Goal: Task Accomplishment & Management: Complete application form

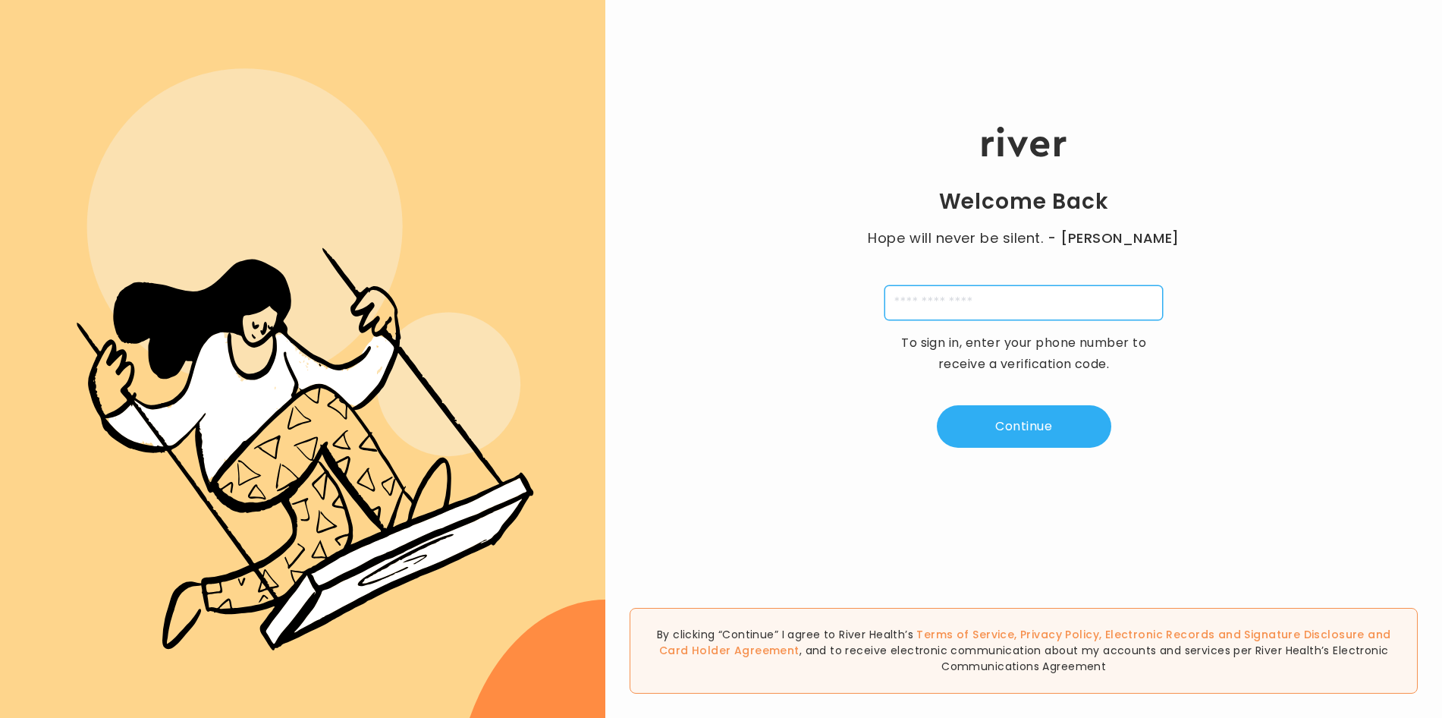
click at [953, 303] on input "tel" at bounding box center [1023, 302] width 278 height 35
type input "**********"
click at [1038, 419] on button "Continue" at bounding box center [1024, 426] width 174 height 42
type input "*"
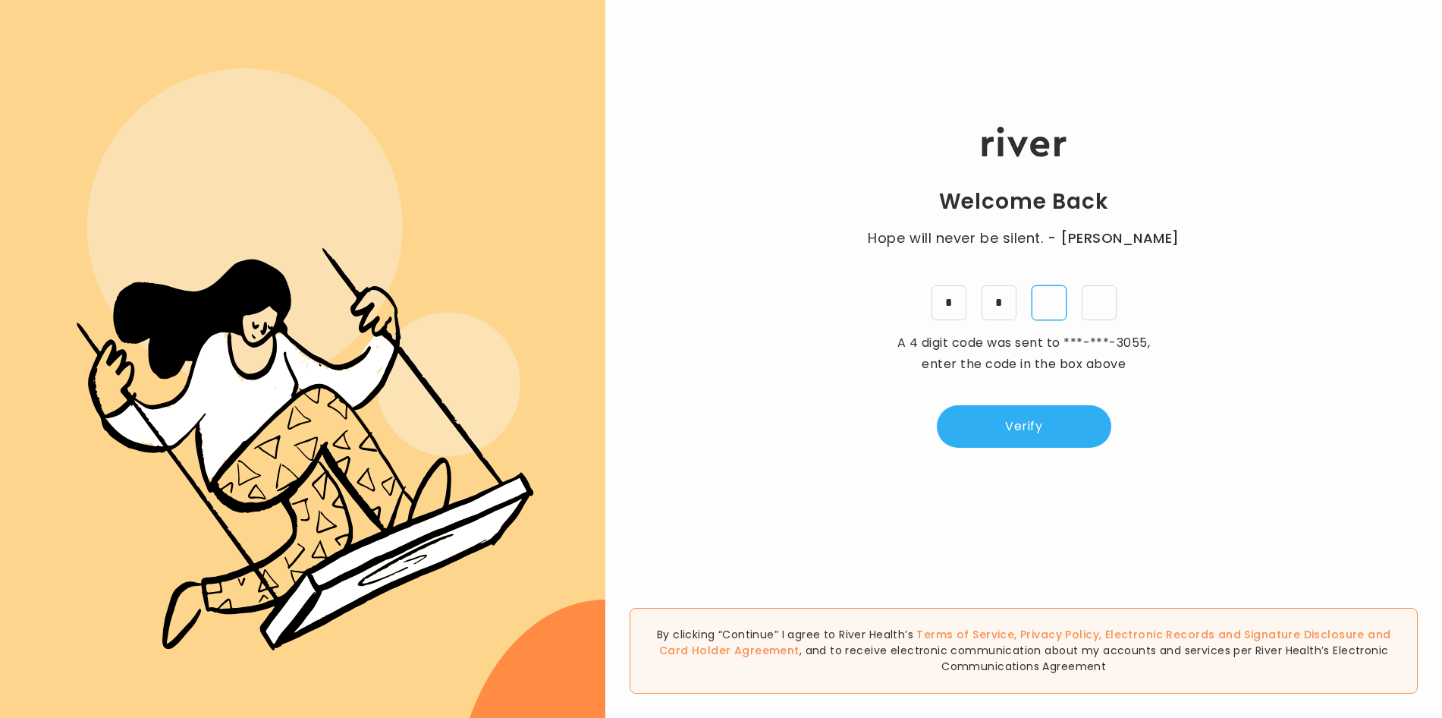
type input "*"
click at [1034, 429] on button "Verify" at bounding box center [1024, 426] width 174 height 42
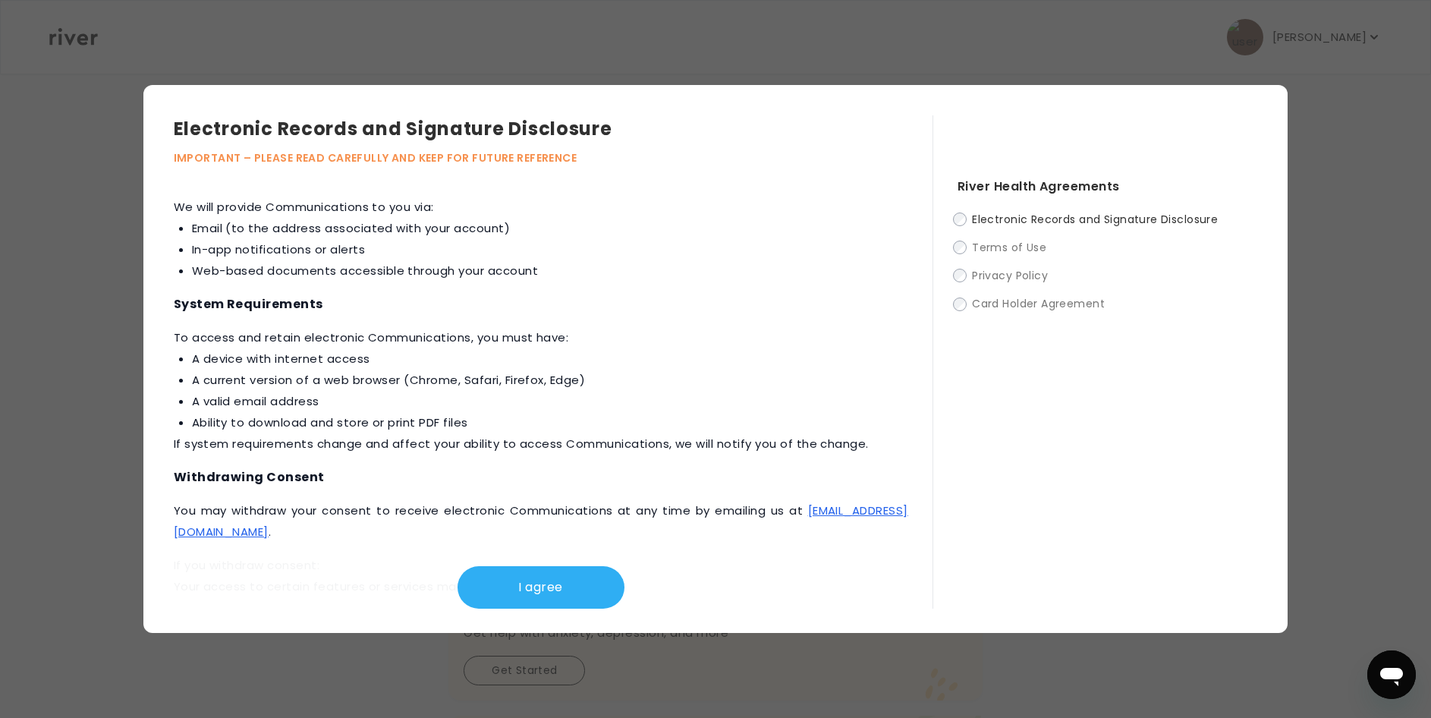
scroll to position [379, 0]
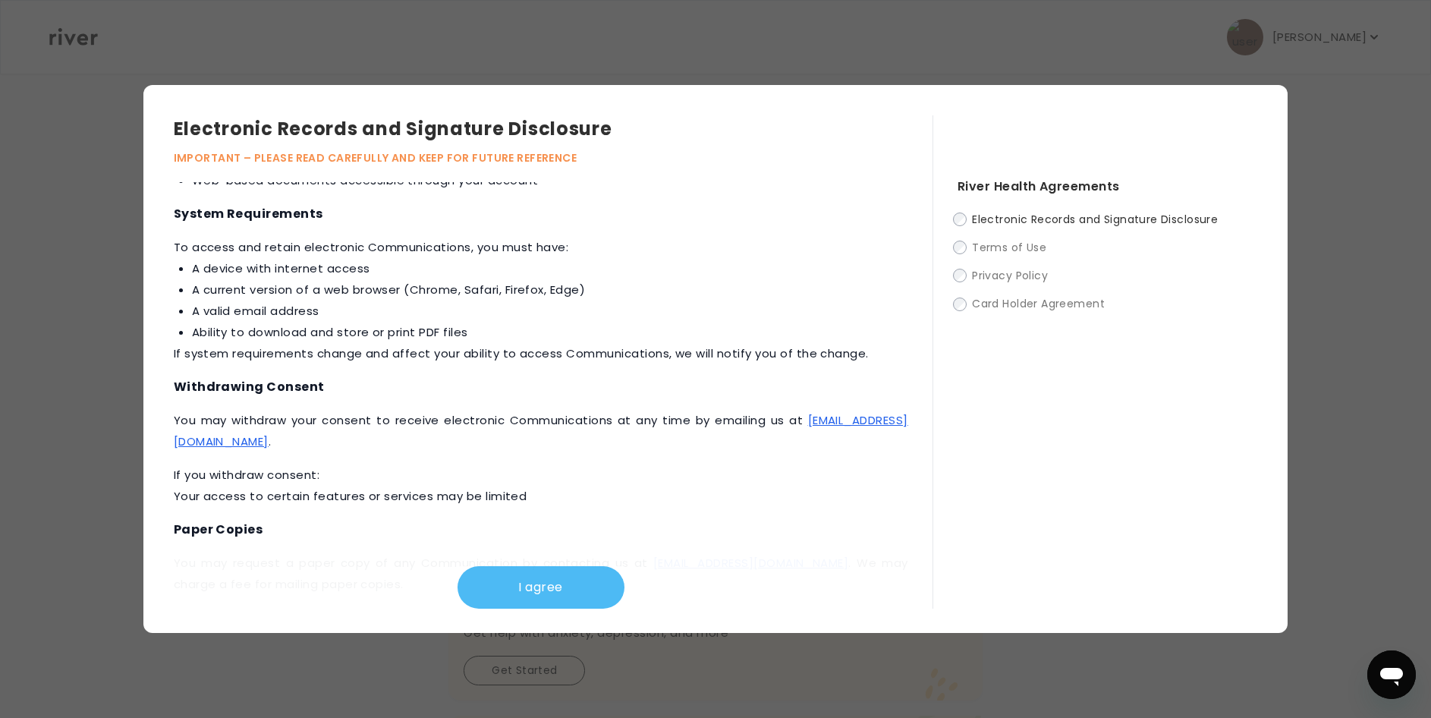
click at [549, 576] on button "I agree" at bounding box center [540, 587] width 167 height 42
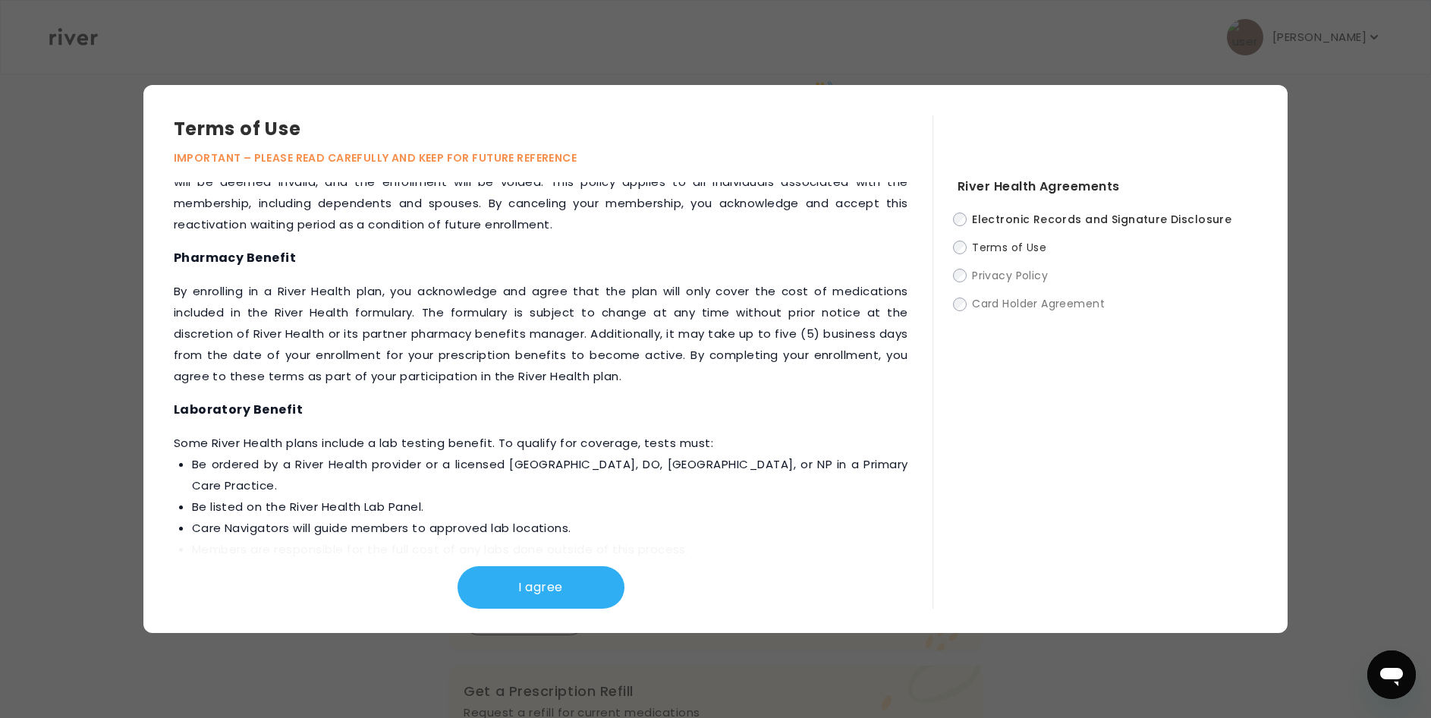
scroll to position [76, 0]
drag, startPoint x: 602, startPoint y: 580, endPoint x: 608, endPoint y: 570, distance: 11.6
click at [608, 570] on button "I agree" at bounding box center [540, 587] width 167 height 42
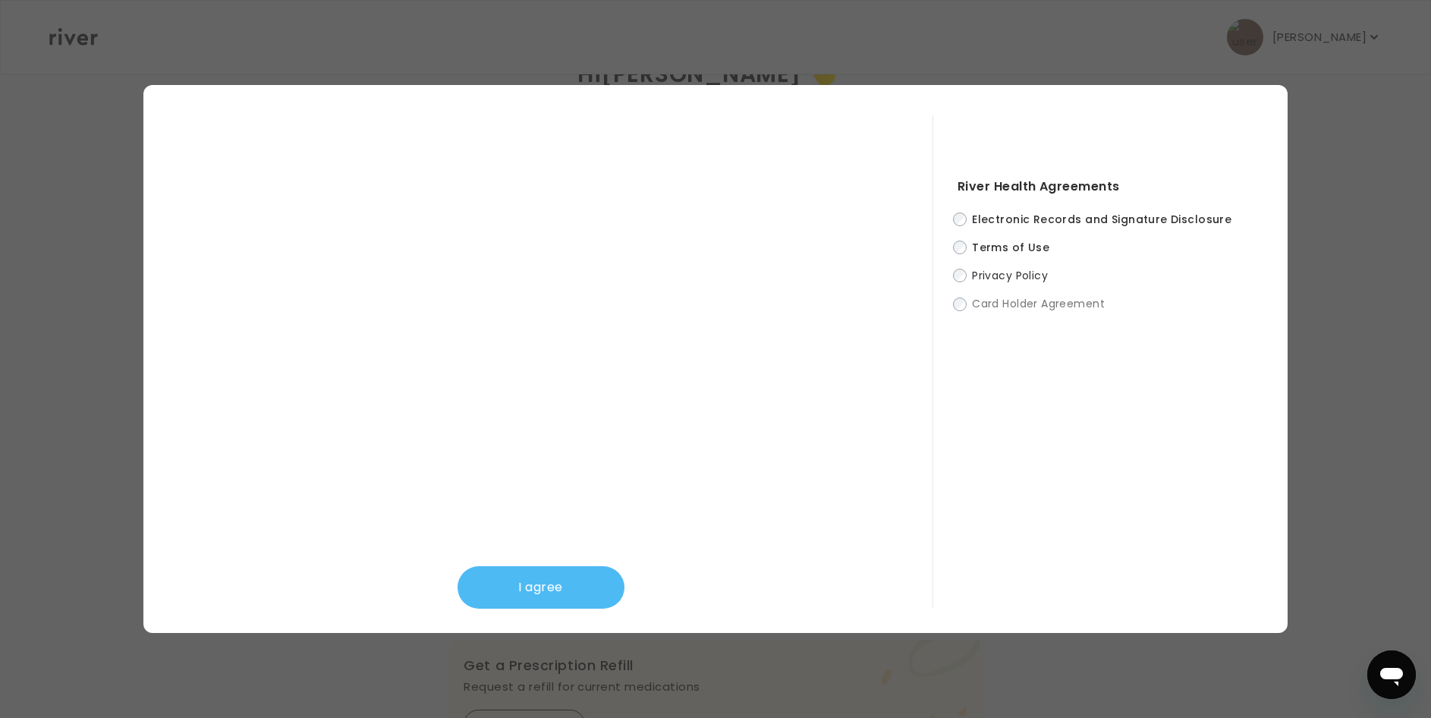
click at [586, 589] on button "I agree" at bounding box center [540, 587] width 167 height 42
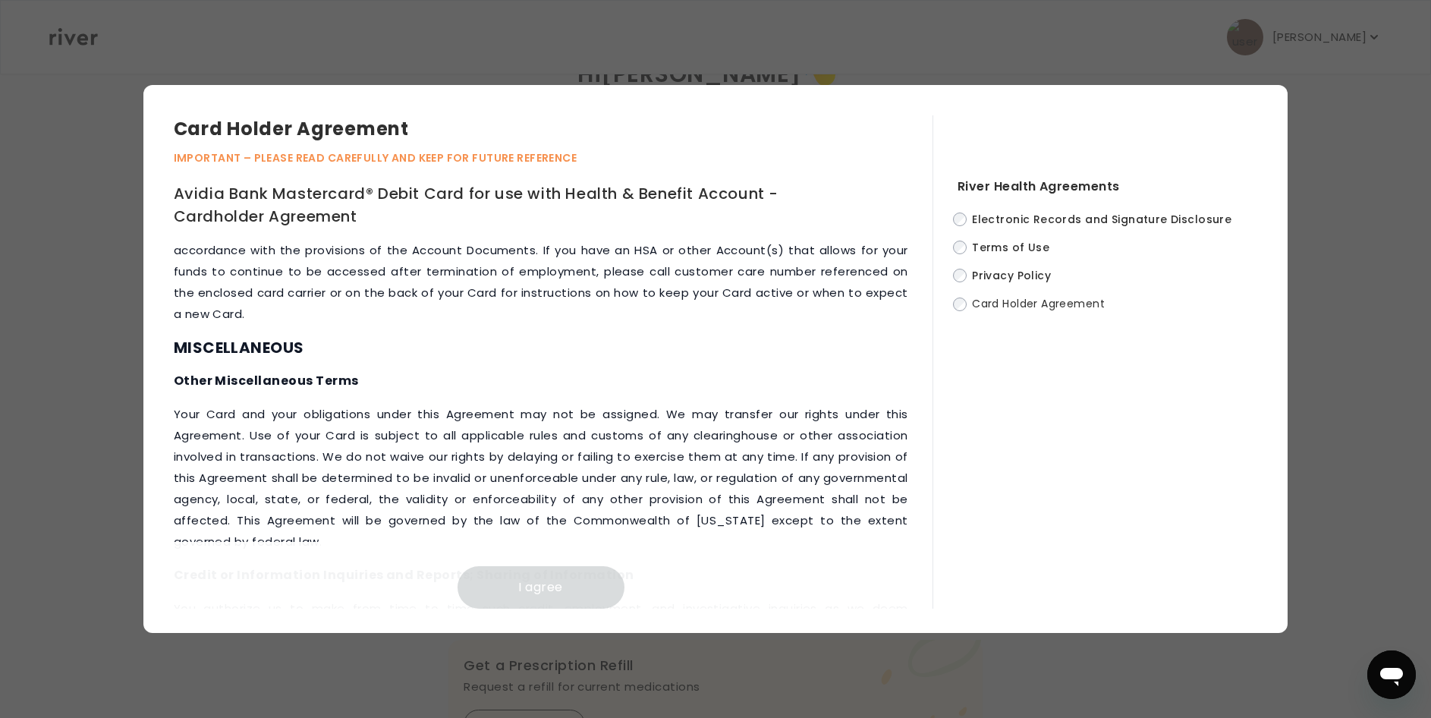
scroll to position [6404, 0]
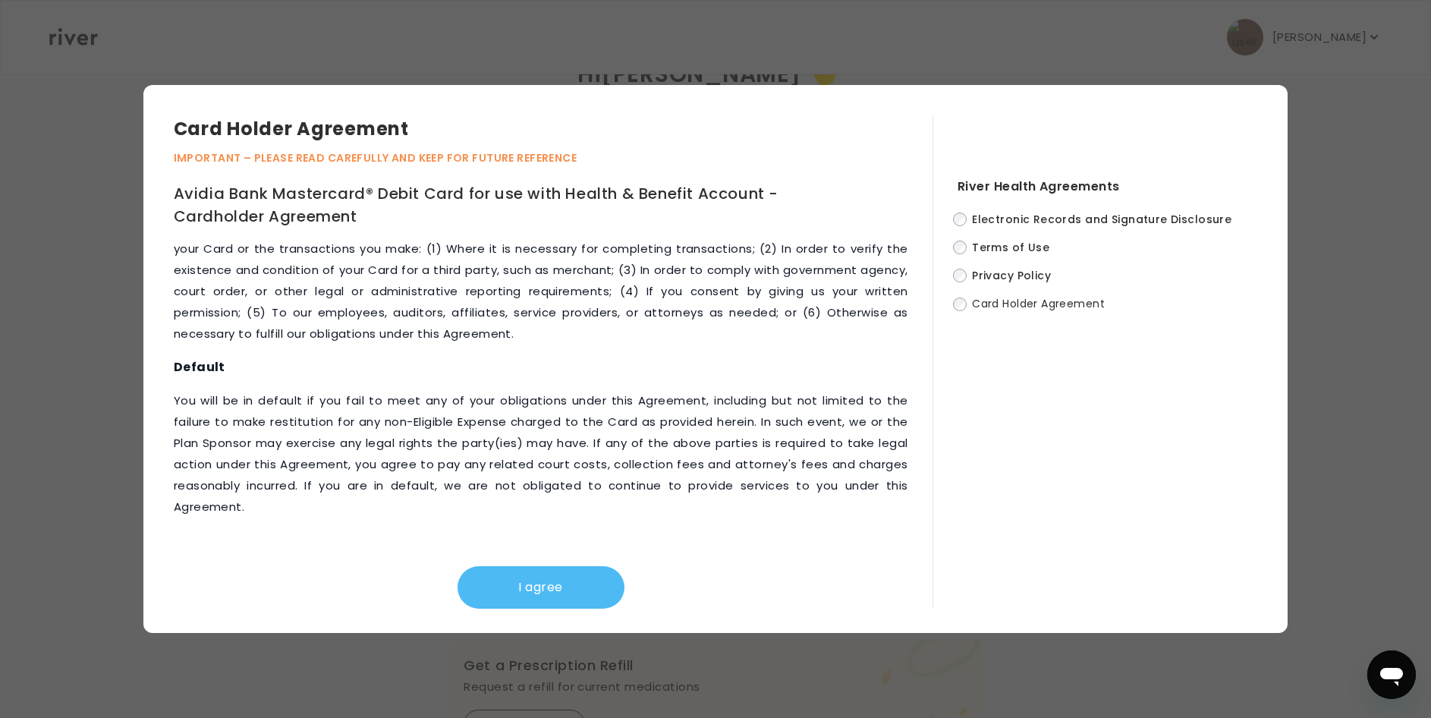
drag, startPoint x: 573, startPoint y: 587, endPoint x: 583, endPoint y: 574, distance: 16.2
click at [580, 580] on button "I agree" at bounding box center [540, 587] width 167 height 42
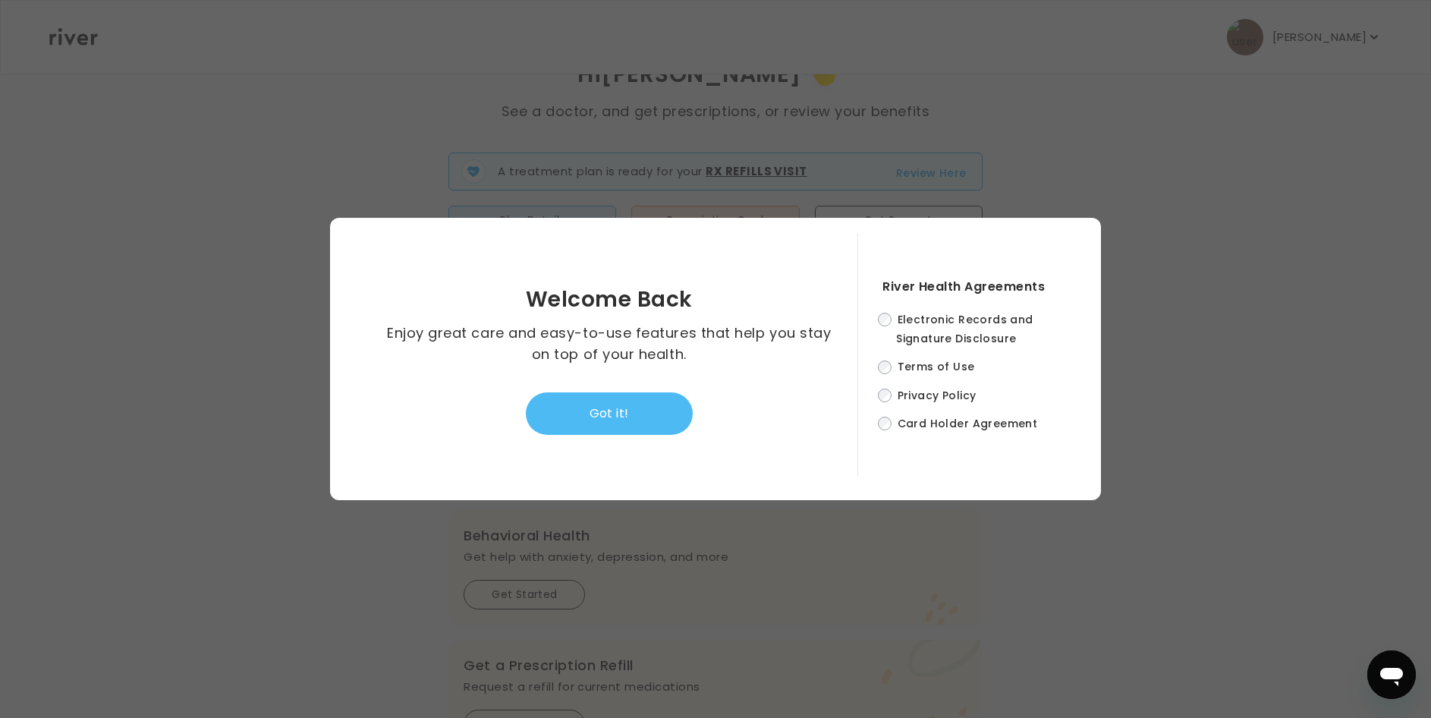
click at [651, 413] on button "Got it!" at bounding box center [609, 413] width 167 height 42
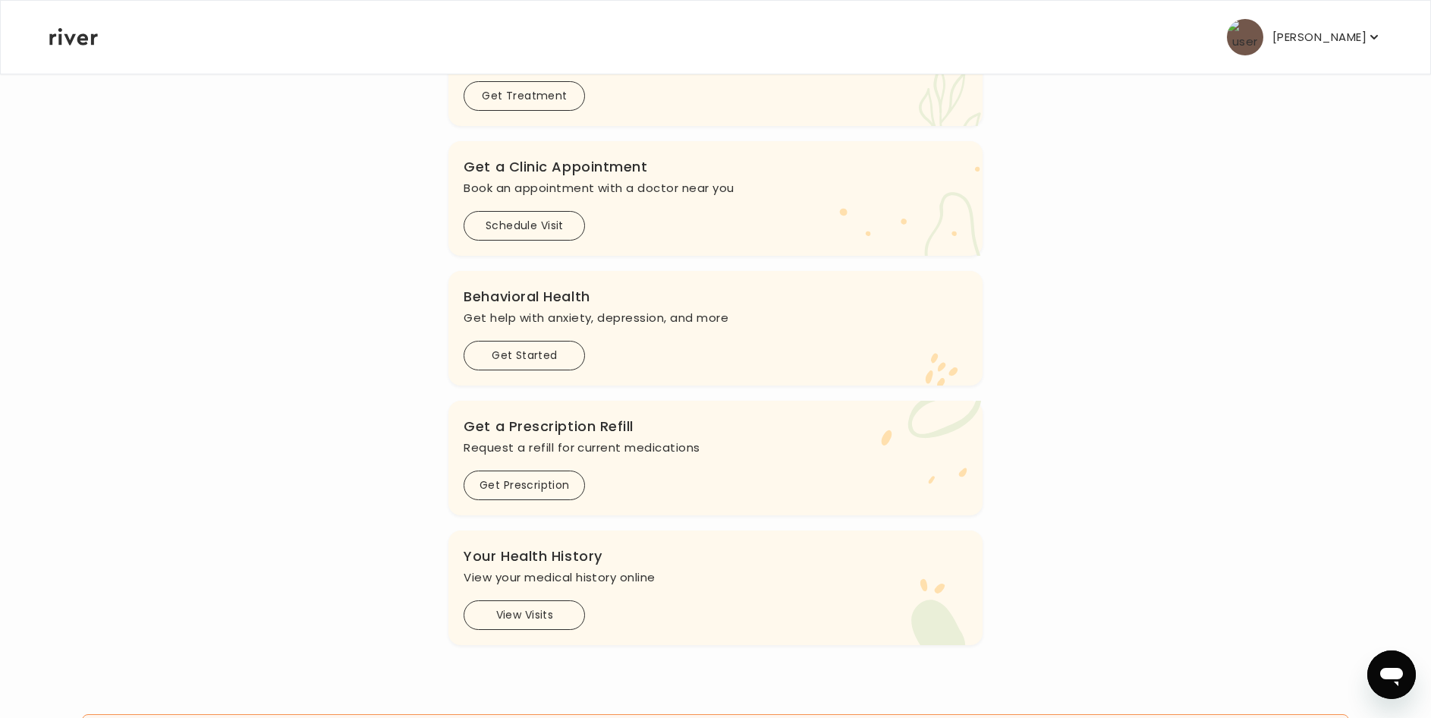
scroll to position [438, 0]
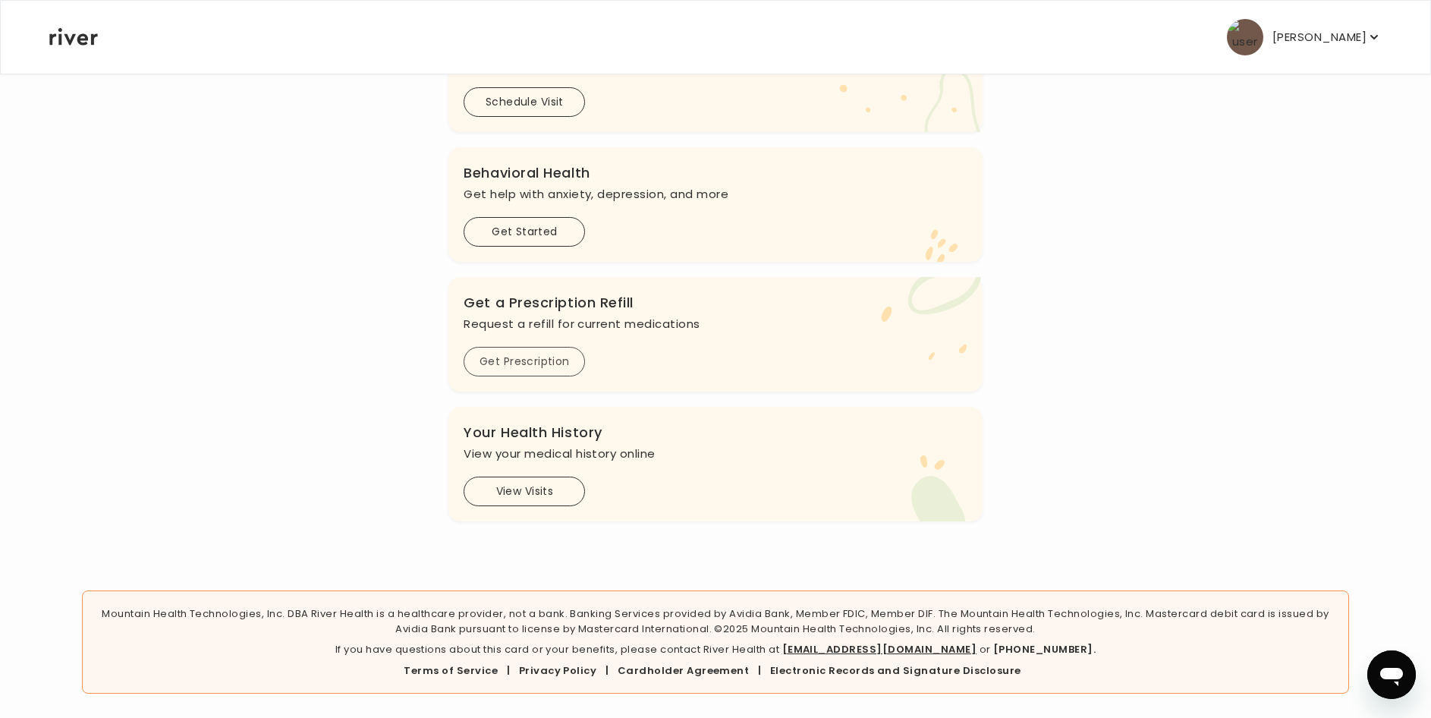
click at [525, 357] on button "Get Prescription" at bounding box center [523, 362] width 121 height 30
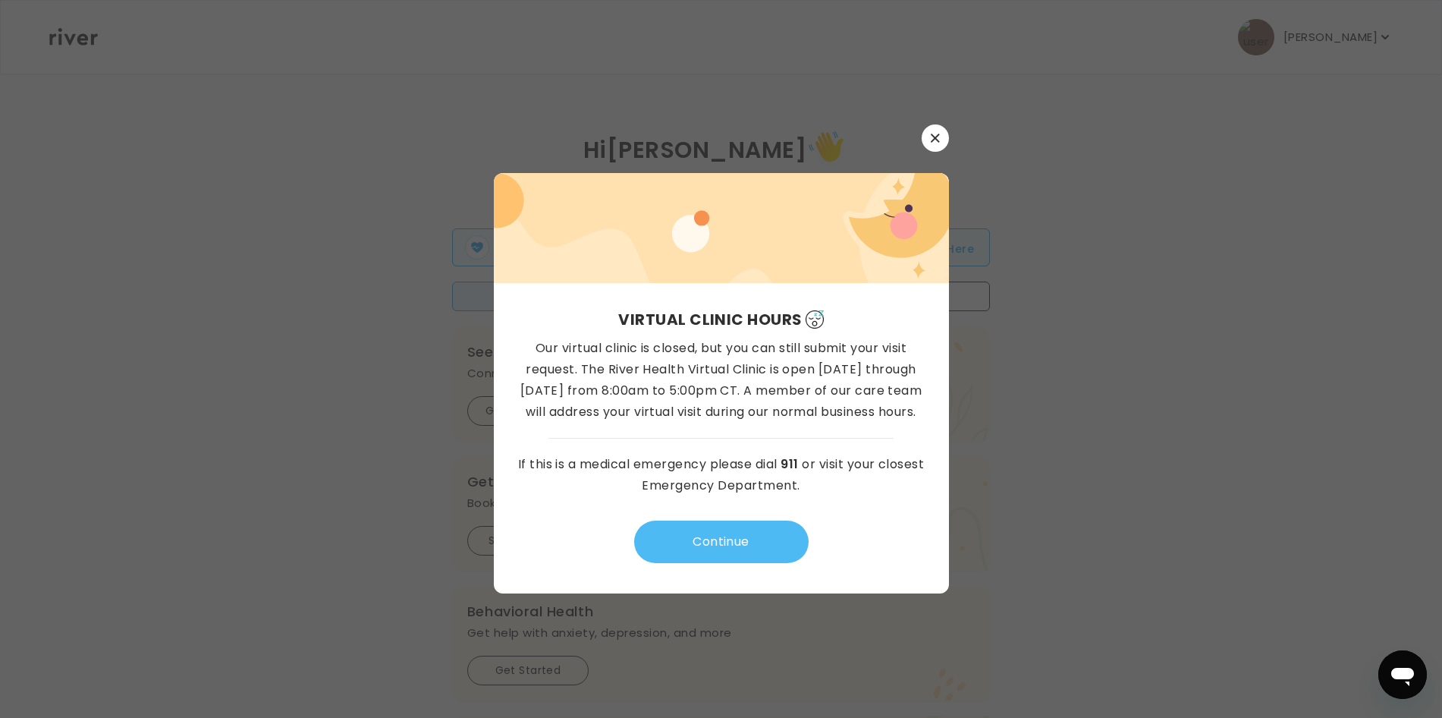
click at [747, 542] on button "Continue" at bounding box center [721, 541] width 174 height 42
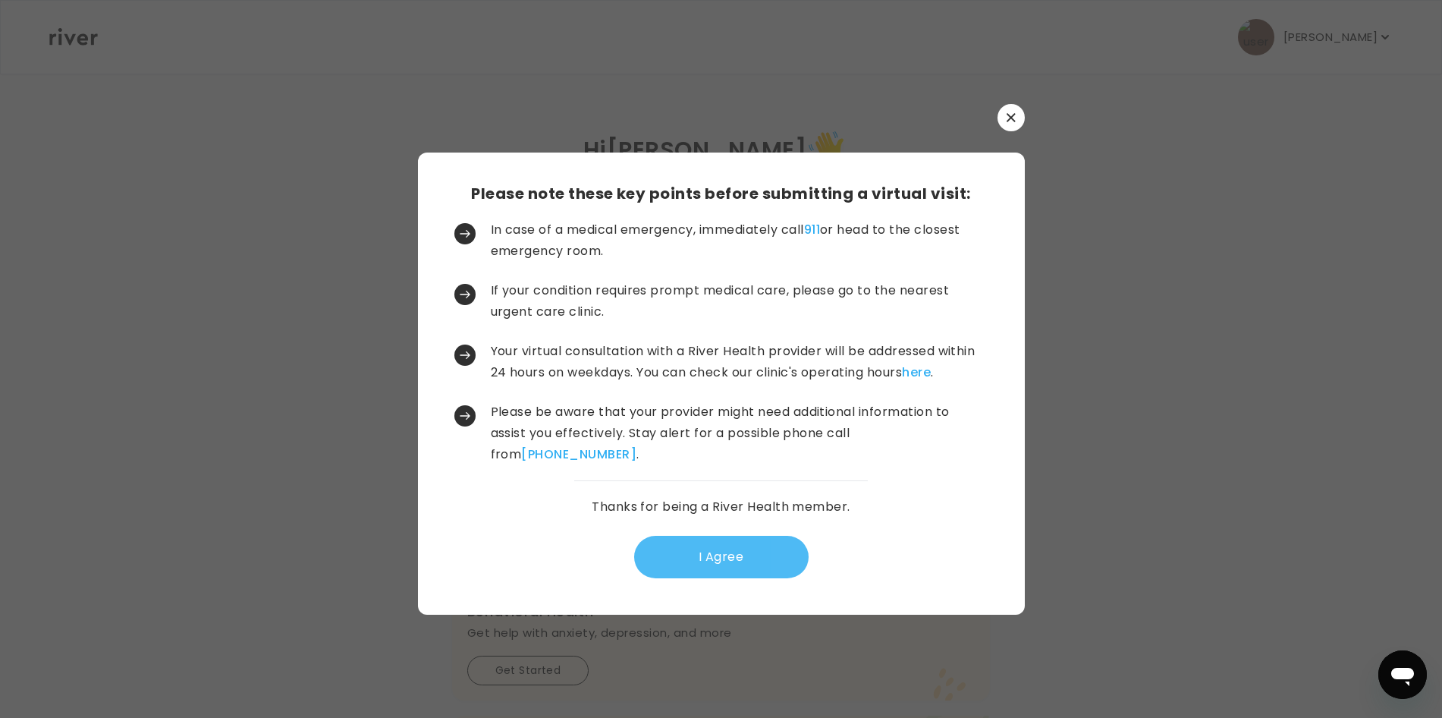
click at [750, 547] on button "I Agree" at bounding box center [721, 557] width 174 height 42
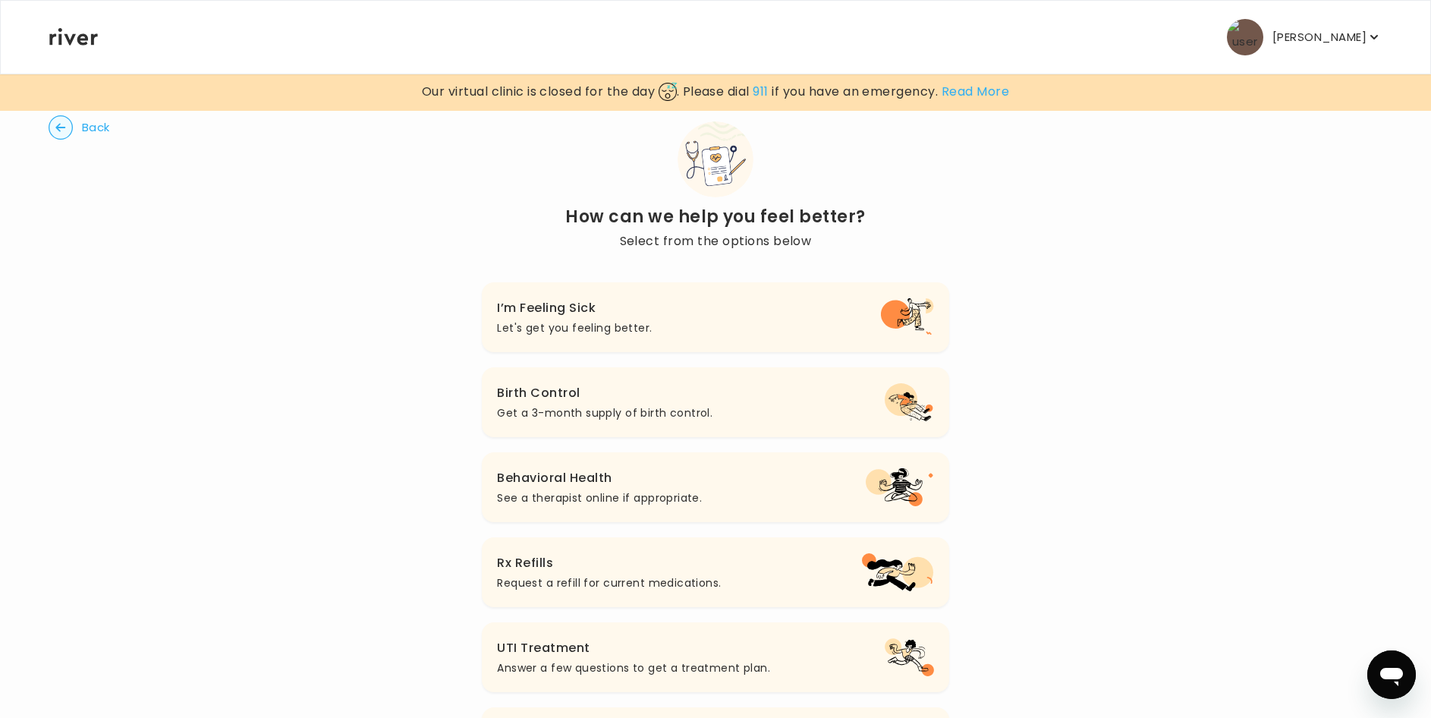
click at [663, 583] on p "Request a refill for current medications." at bounding box center [609, 582] width 224 height 18
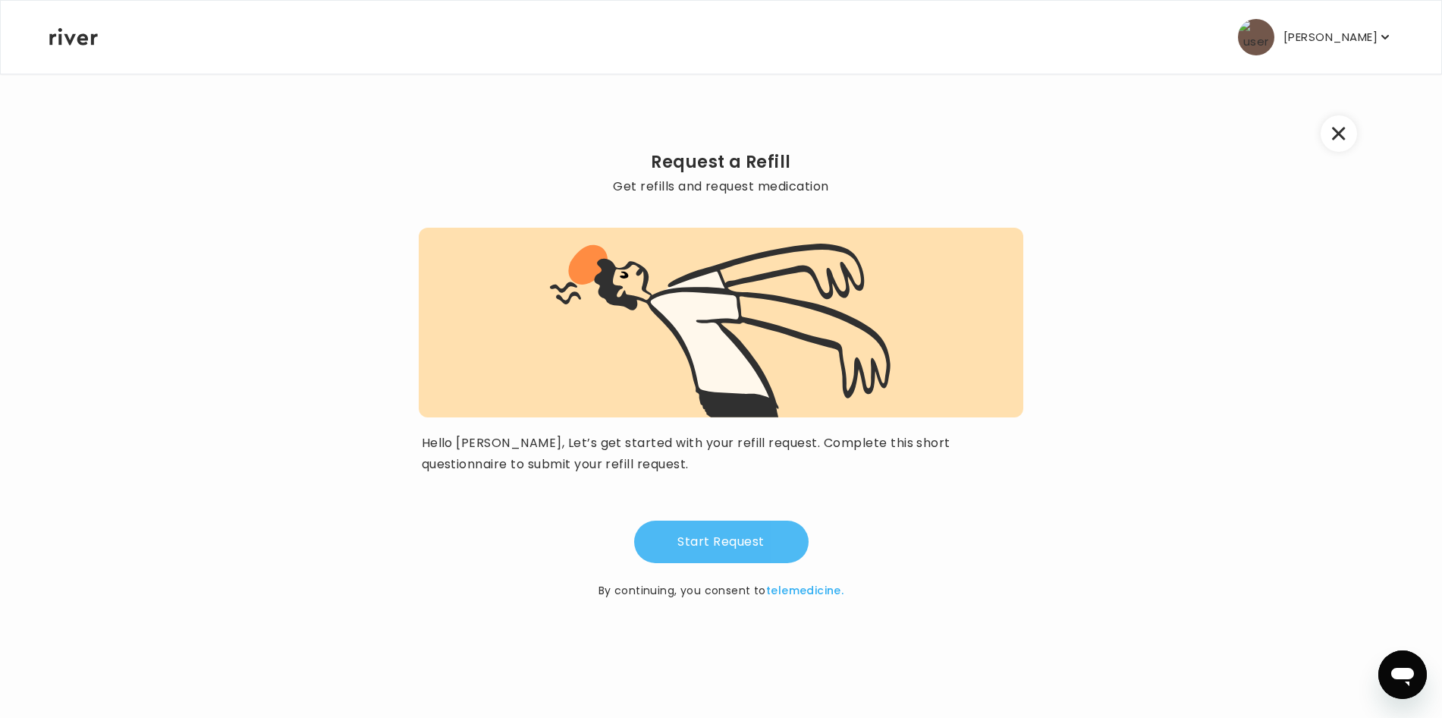
click at [704, 545] on button "Start Request" at bounding box center [721, 541] width 174 height 42
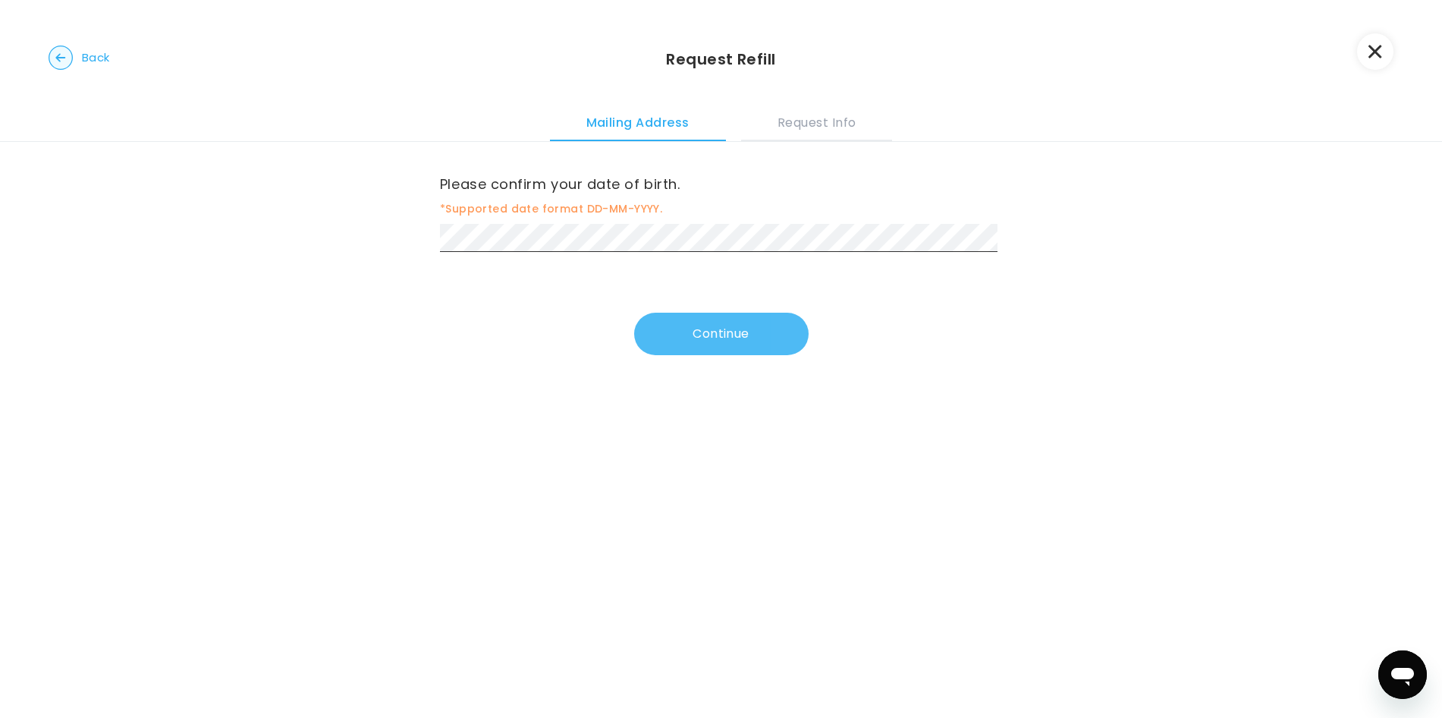
click at [724, 333] on button "Continue" at bounding box center [721, 334] width 174 height 42
click at [730, 347] on button "Continue" at bounding box center [721, 337] width 174 height 42
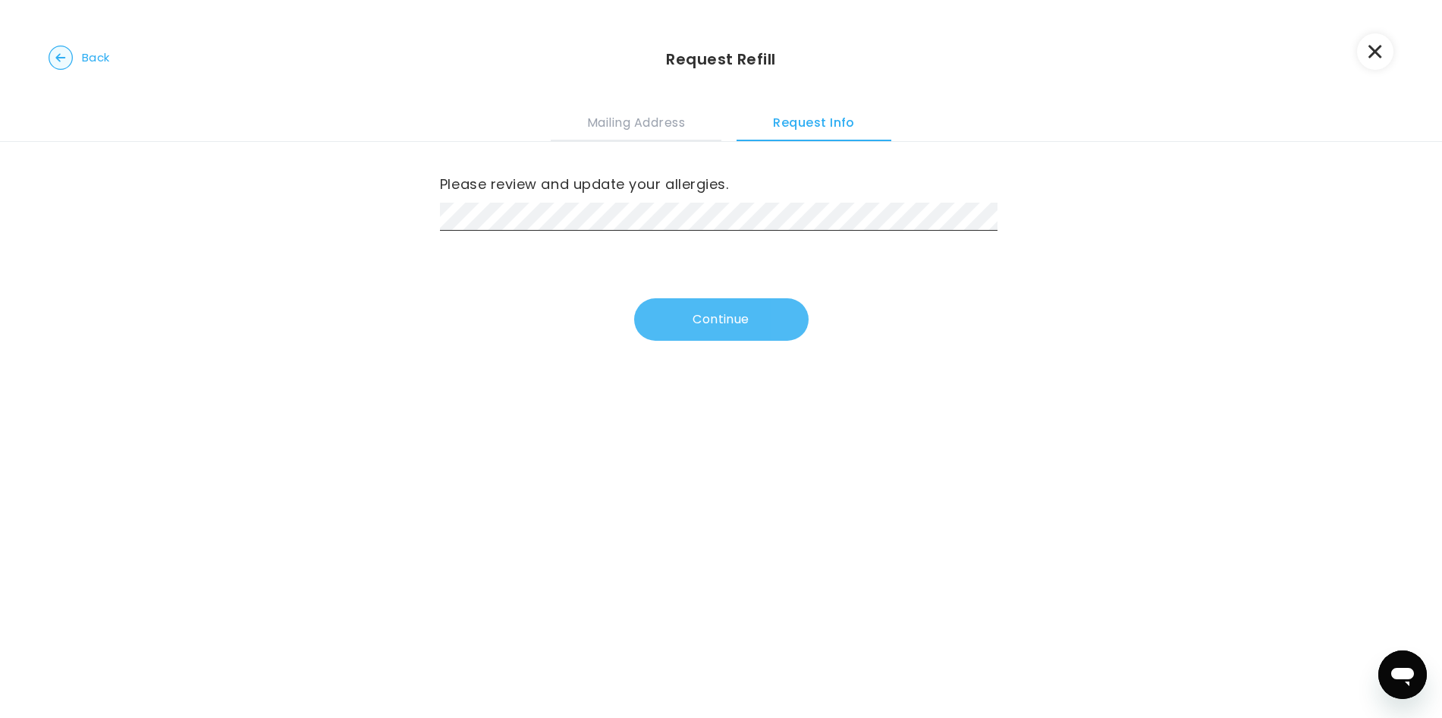
click at [730, 319] on button "Continue" at bounding box center [721, 319] width 174 height 42
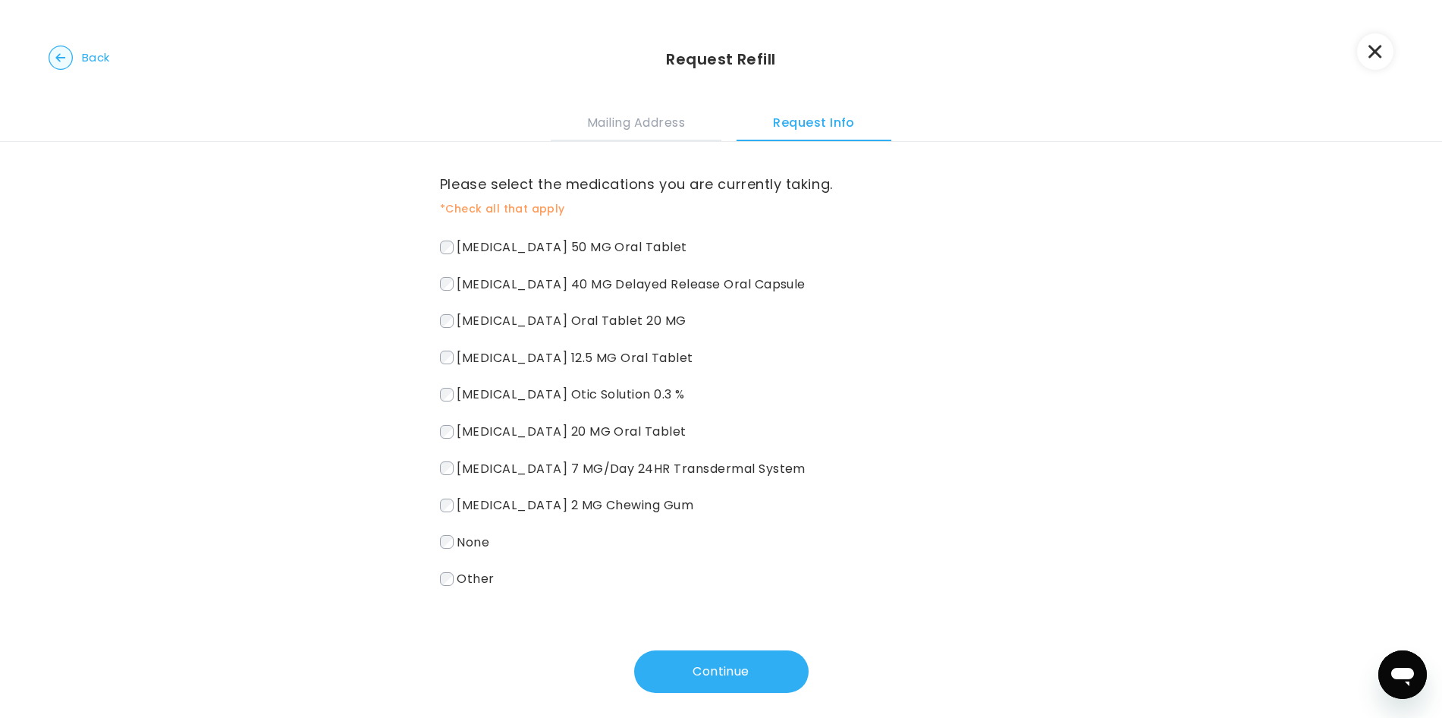
drag, startPoint x: 742, startPoint y: 658, endPoint x: 743, endPoint y: 650, distance: 8.4
click at [744, 655] on button "Continue" at bounding box center [721, 671] width 174 height 42
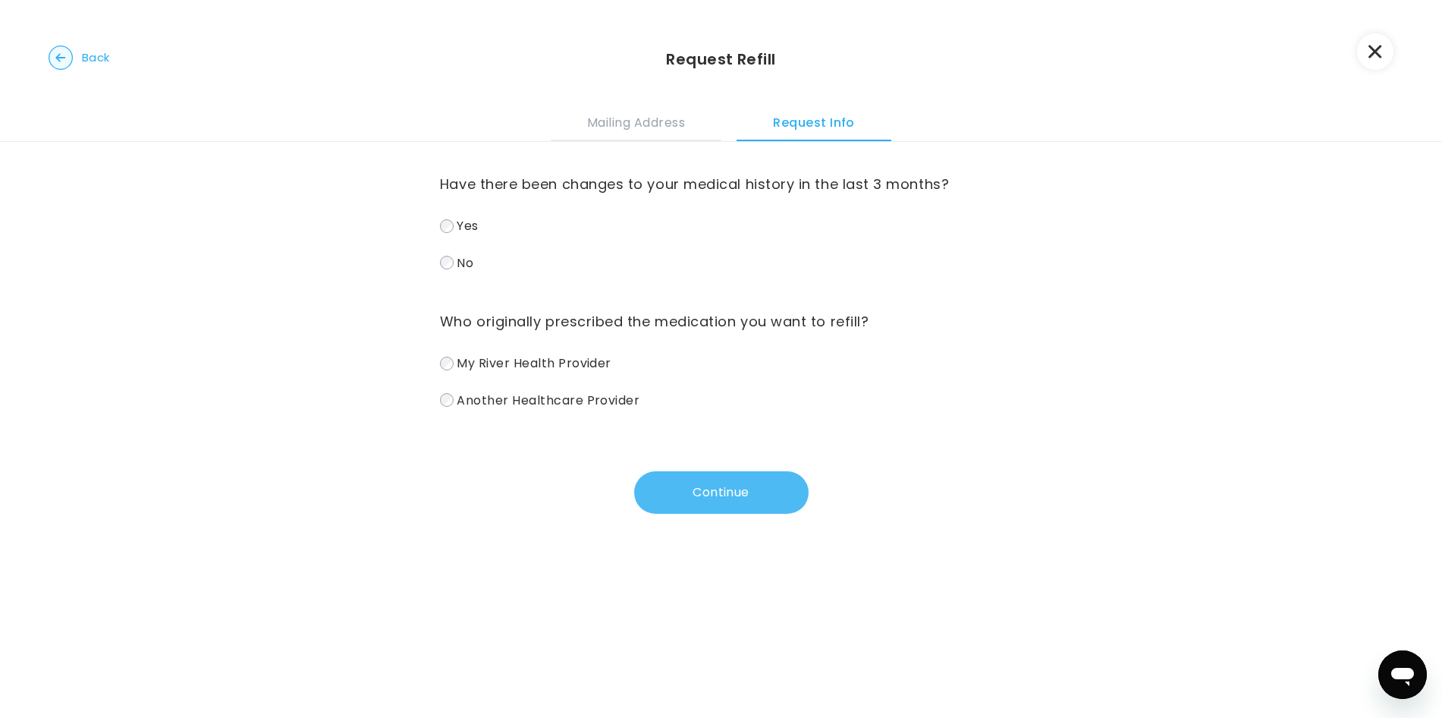
click at [733, 499] on button "Continue" at bounding box center [721, 492] width 174 height 42
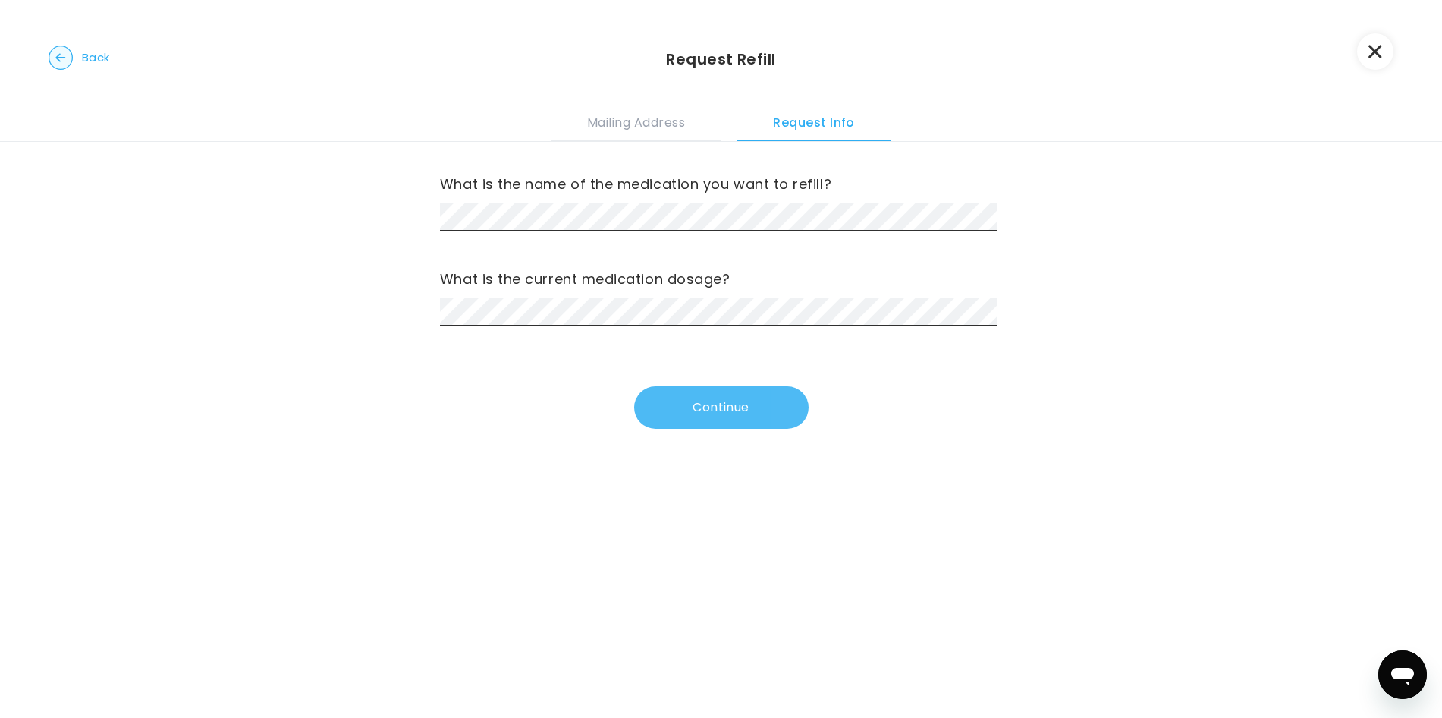
click at [687, 418] on button "Continue" at bounding box center [721, 407] width 174 height 42
drag, startPoint x: 704, startPoint y: 413, endPoint x: 654, endPoint y: 382, distance: 58.9
click at [705, 413] on button "Continue" at bounding box center [721, 407] width 174 height 42
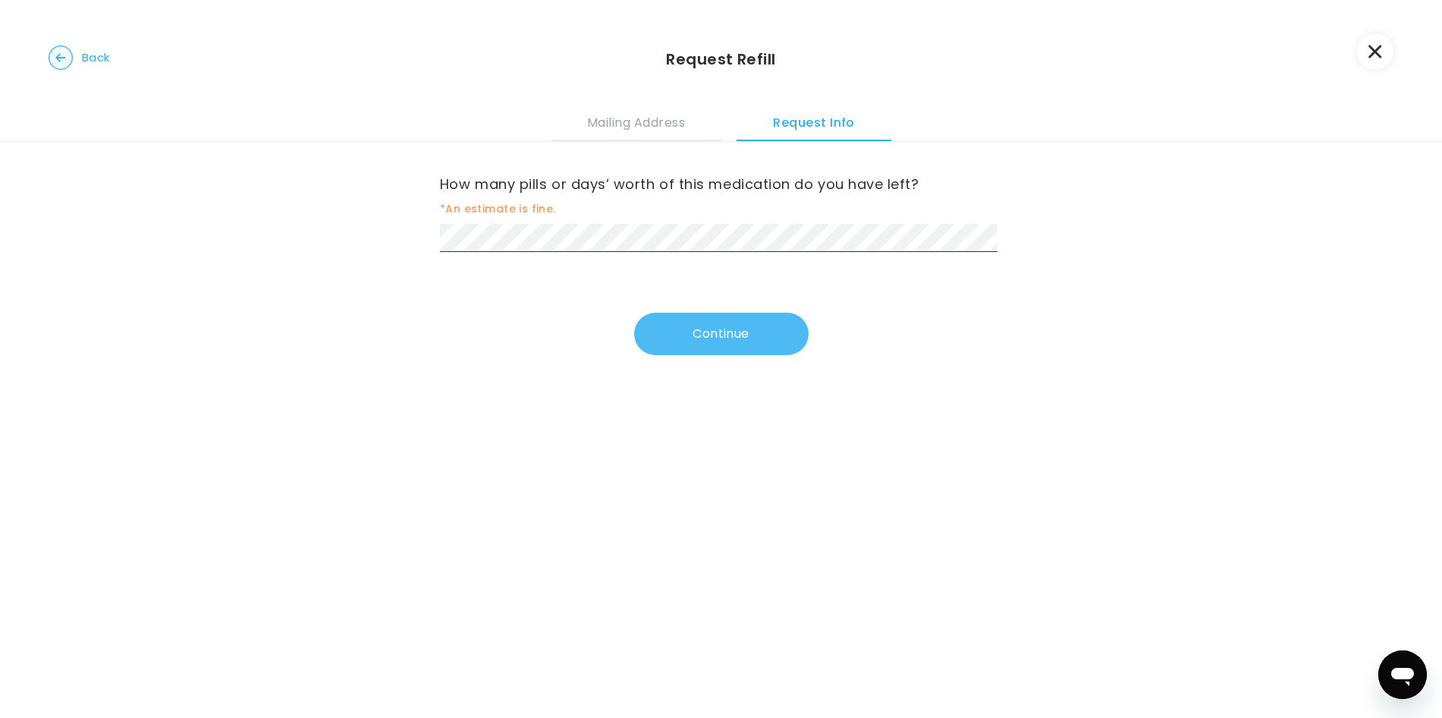
click at [680, 325] on button "Continue" at bounding box center [721, 334] width 174 height 42
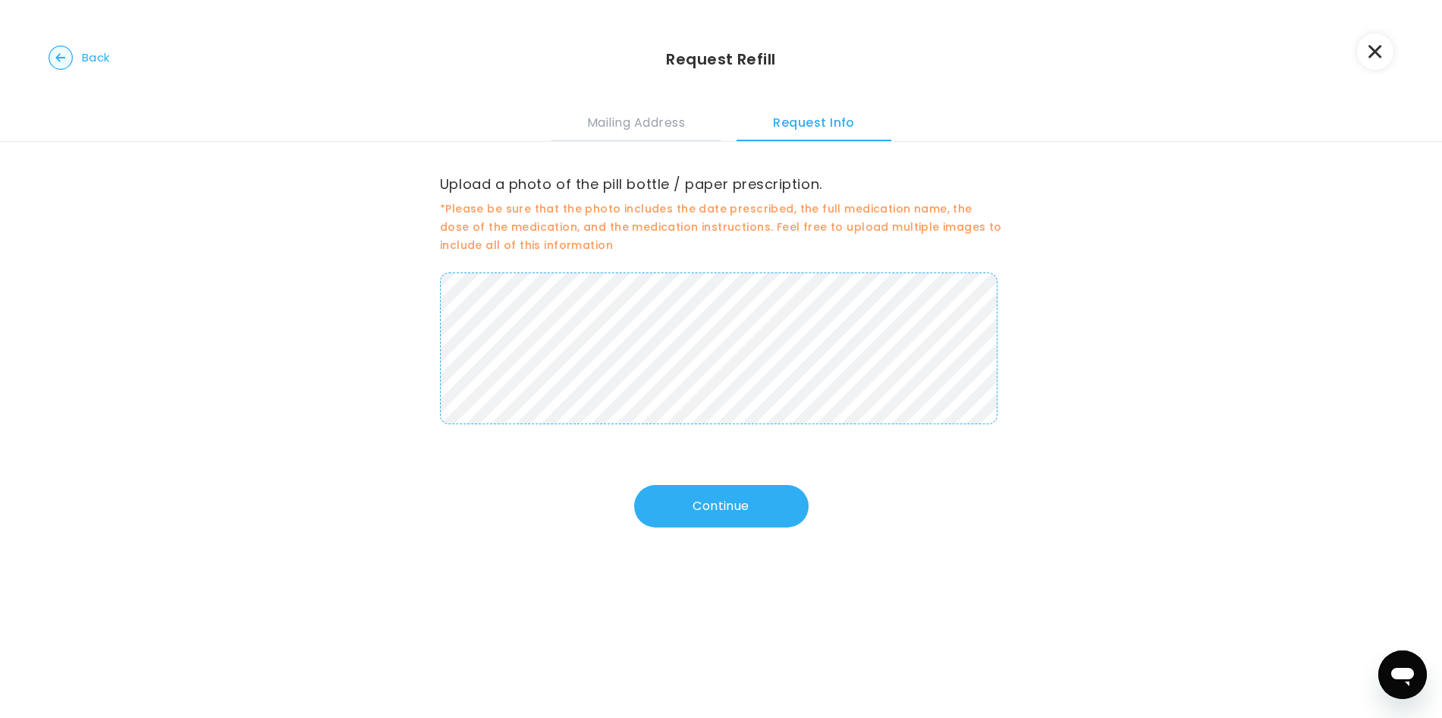
drag, startPoint x: 723, startPoint y: 509, endPoint x: 720, endPoint y: 497, distance: 12.5
click at [723, 507] on button "Continue" at bounding box center [721, 506] width 174 height 42
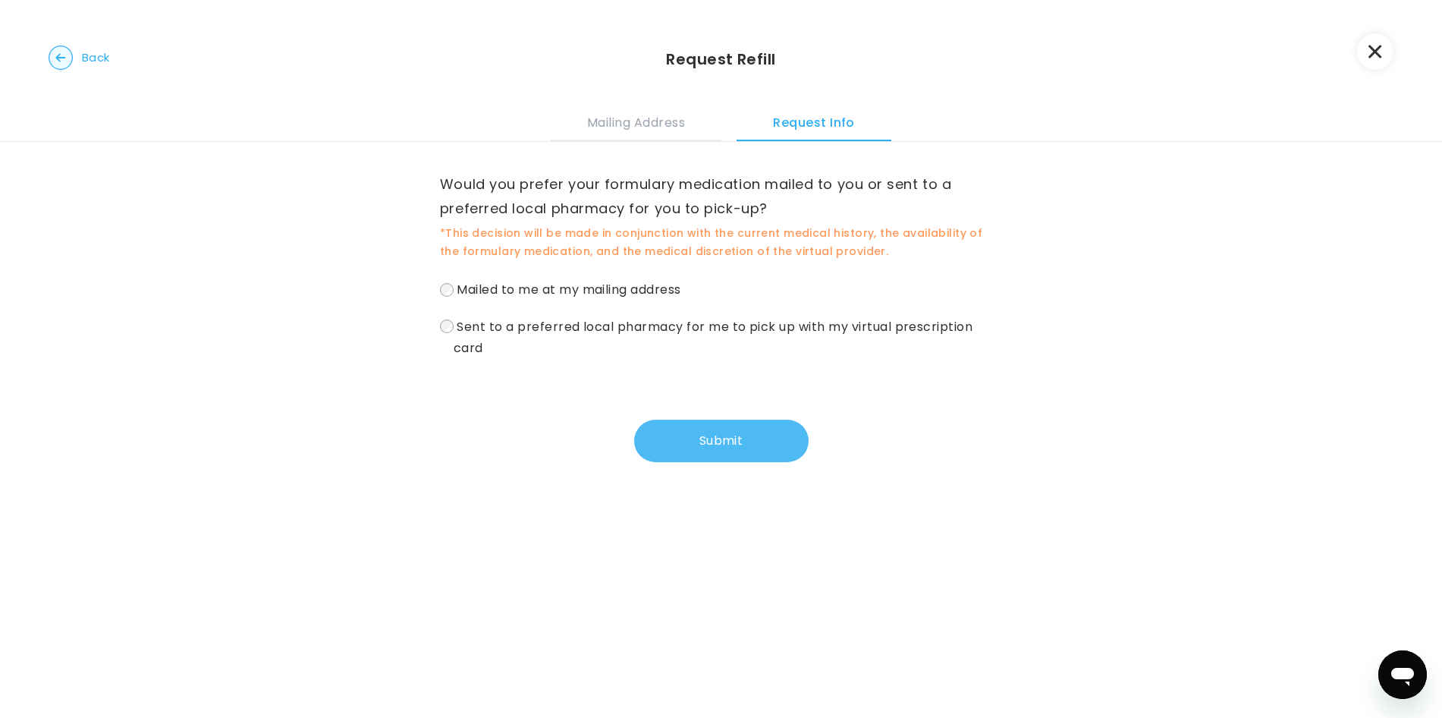
click at [728, 452] on button "Submit" at bounding box center [721, 440] width 174 height 42
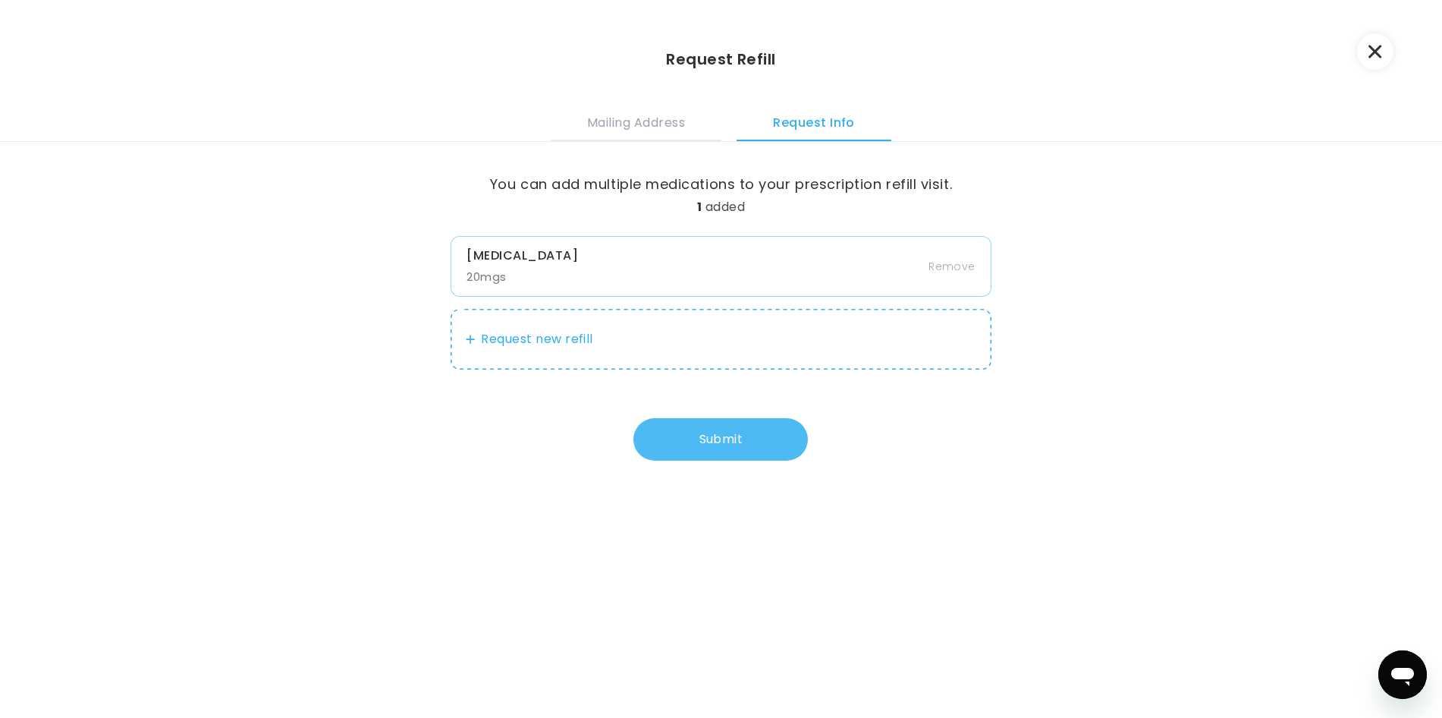
click at [710, 429] on button "Submit" at bounding box center [720, 439] width 174 height 42
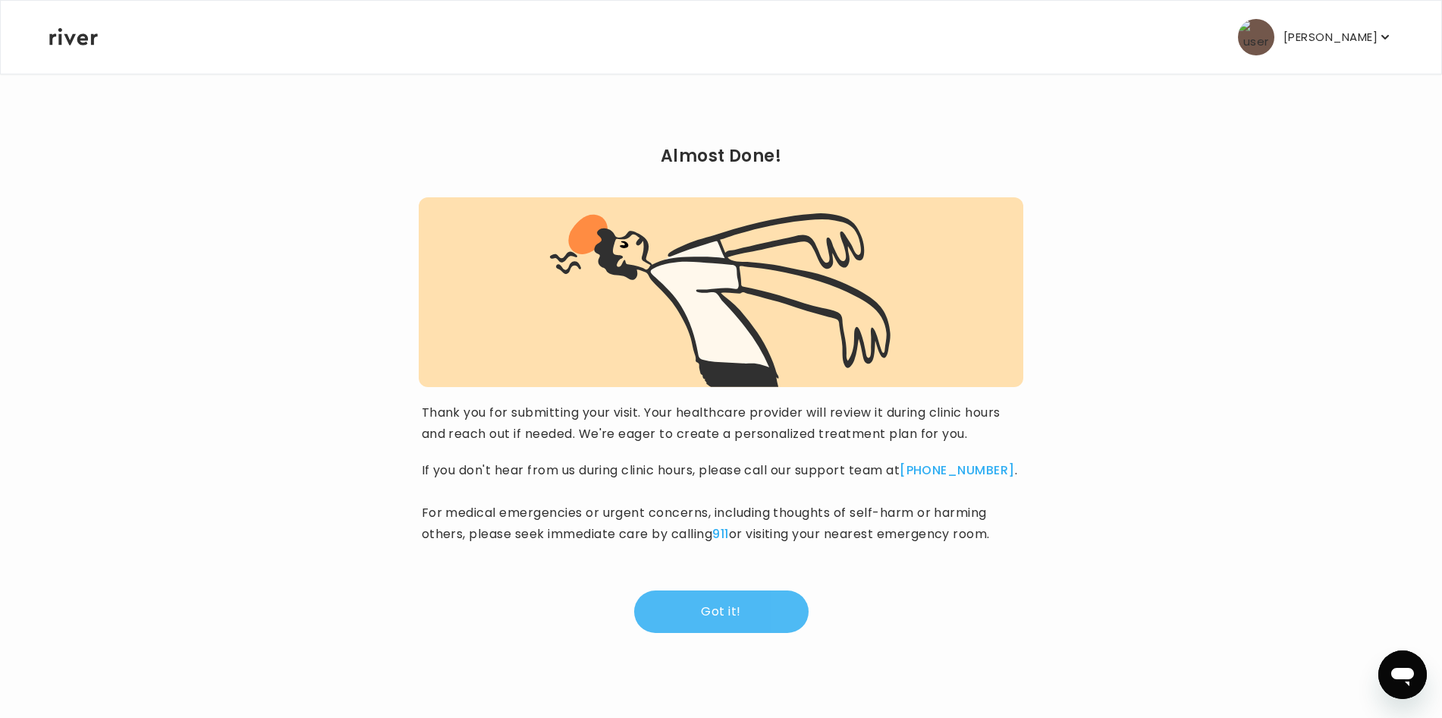
click at [767, 605] on button "Got it!" at bounding box center [721, 611] width 174 height 42
